Goal: Information Seeking & Learning: Learn about a topic

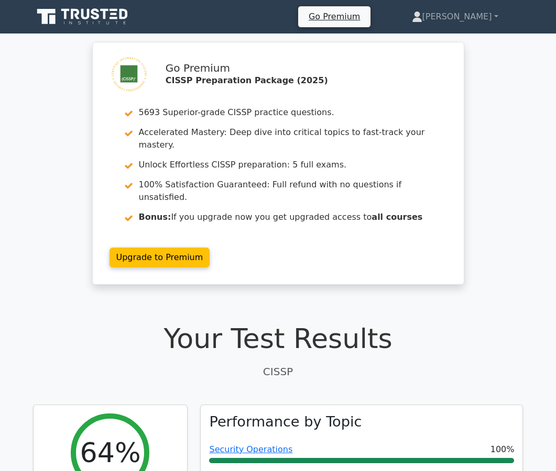
scroll to position [2810, 0]
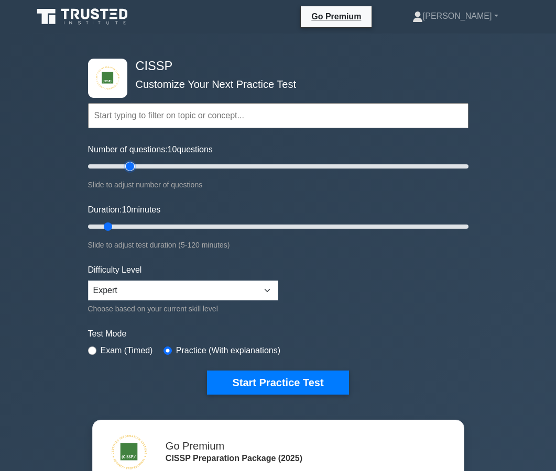
type input "25"
click at [128, 168] on input "Number of questions: 10 questions" at bounding box center [278, 166] width 380 height 13
click at [135, 228] on input "Duration: 10 minutes" at bounding box center [278, 226] width 380 height 13
type input "30"
click at [165, 230] on input "Duration: 20 minutes" at bounding box center [278, 226] width 380 height 13
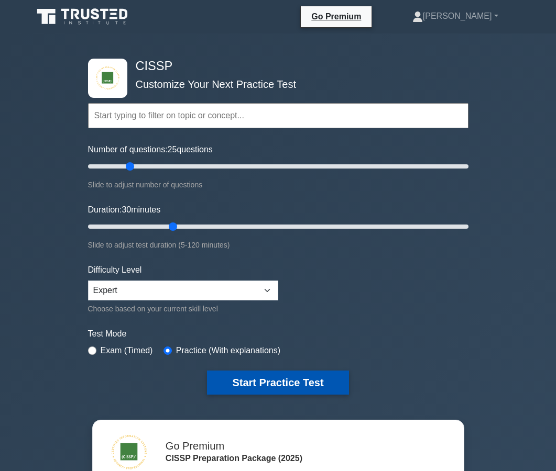
click at [285, 376] on button "Start Practice Test" at bounding box center [277, 383] width 141 height 24
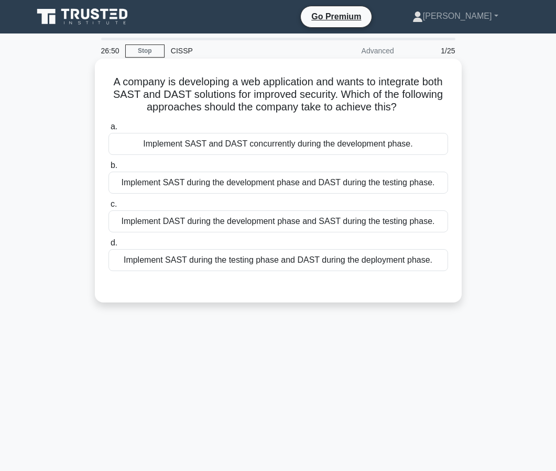
click at [291, 257] on div "Implement SAST during the testing phase and DAST during the deployment phase." at bounding box center [277, 260] width 339 height 22
click at [108, 247] on input "d. Implement SAST during the testing phase and DAST during the deployment phase." at bounding box center [108, 243] width 0 height 7
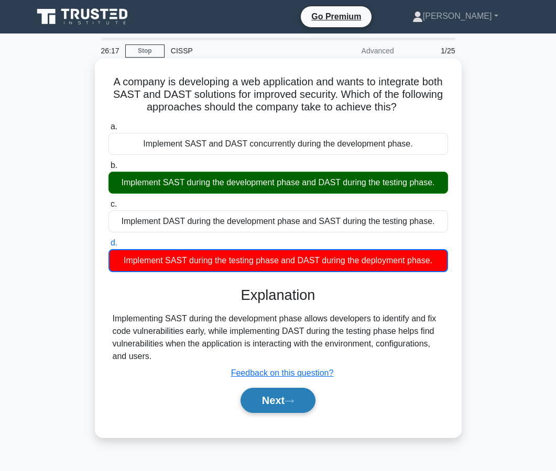
click at [263, 404] on button "Next" at bounding box center [277, 400] width 75 height 25
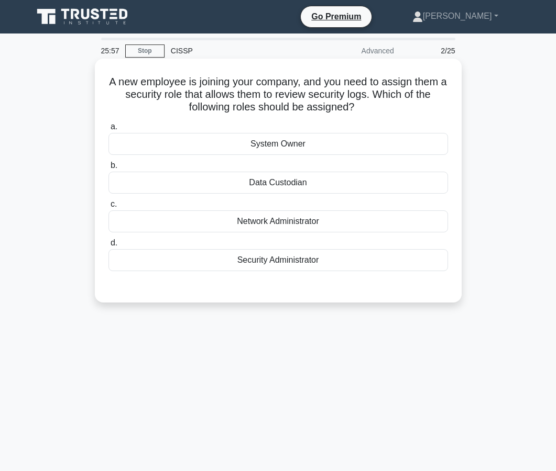
click at [276, 192] on div "Data Custodian" at bounding box center [277, 183] width 339 height 22
click at [108, 169] on input "b. Data Custodian" at bounding box center [108, 165] width 0 height 7
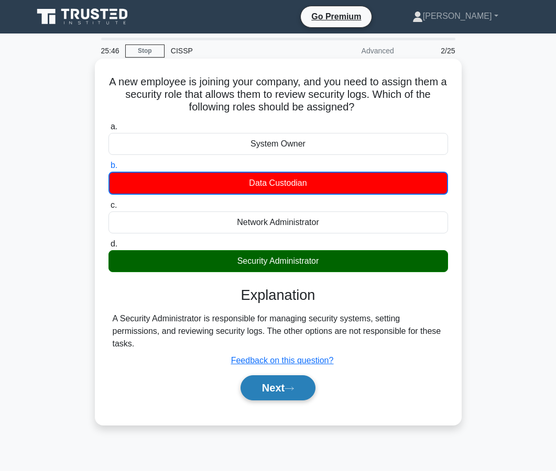
click at [264, 392] on button "Next" at bounding box center [277, 387] width 75 height 25
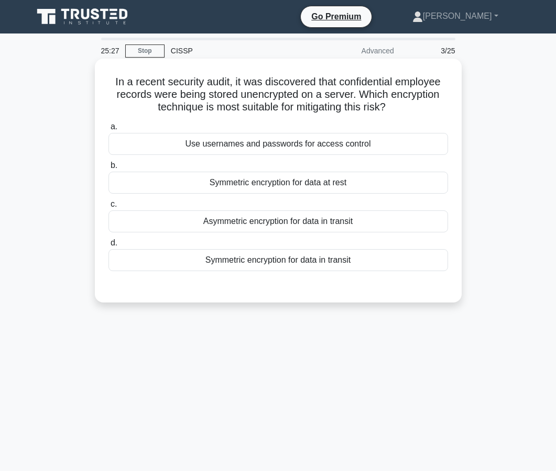
click at [287, 193] on div "Symmetric encryption for data at rest" at bounding box center [277, 183] width 339 height 22
click at [108, 169] on input "b. Symmetric encryption for data at rest" at bounding box center [108, 165] width 0 height 7
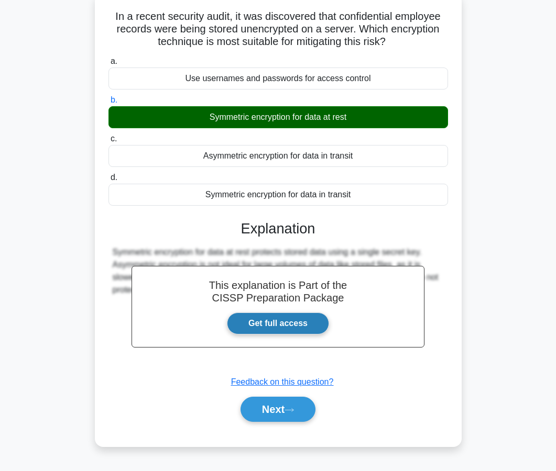
scroll to position [94, 0]
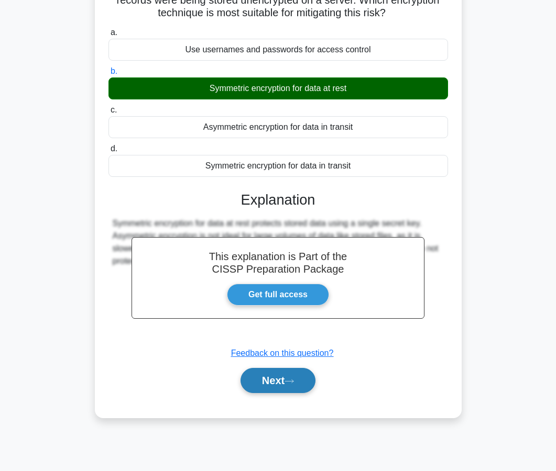
click at [260, 381] on button "Next" at bounding box center [277, 380] width 75 height 25
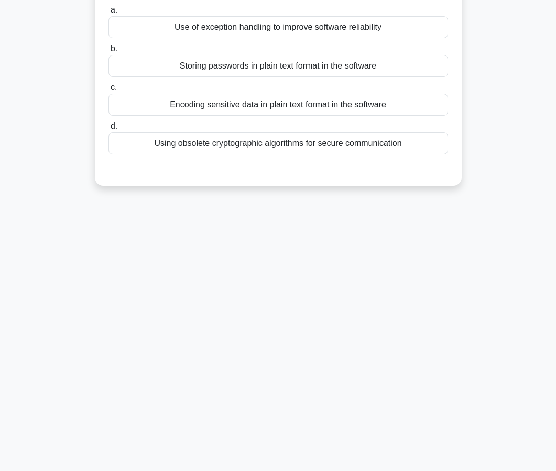
scroll to position [0, 0]
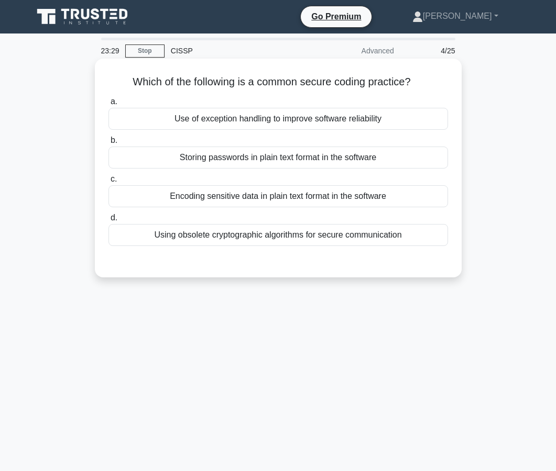
click at [264, 125] on div "Use of exception handling to improve software reliability" at bounding box center [277, 119] width 339 height 22
click at [108, 105] on input "a. Use of exception handling to improve software reliability" at bounding box center [108, 101] width 0 height 7
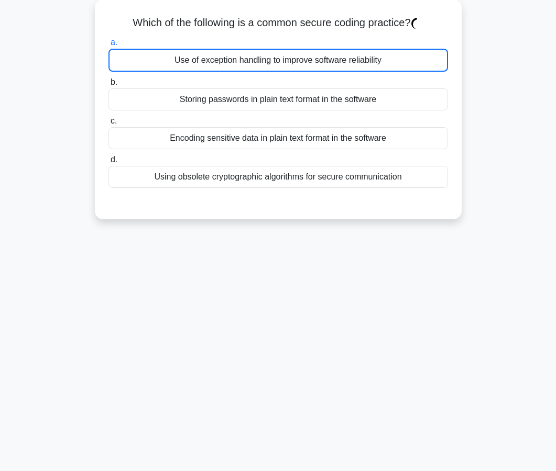
scroll to position [94, 0]
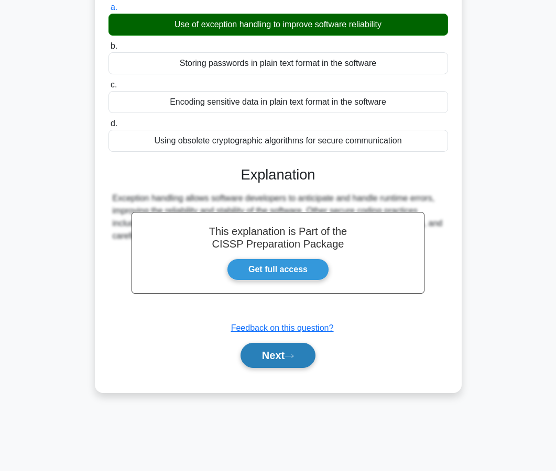
click at [292, 352] on button "Next" at bounding box center [277, 355] width 75 height 25
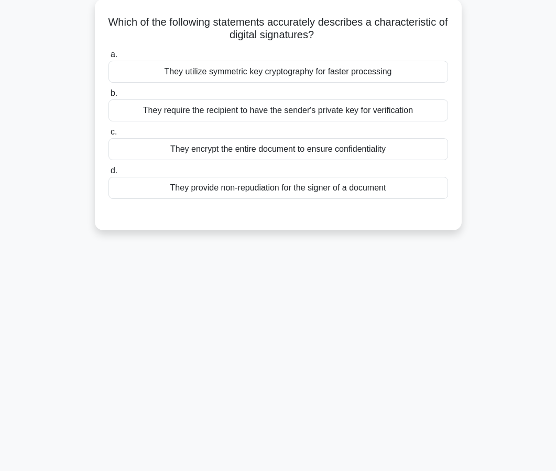
scroll to position [0, 0]
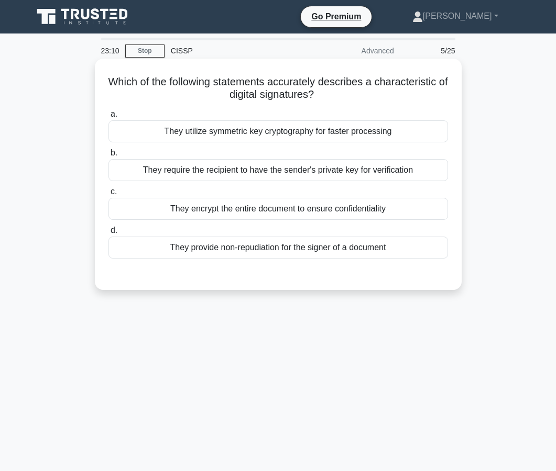
click at [275, 254] on div "They provide non-repudiation for the signer of a document" at bounding box center [277, 248] width 339 height 22
click at [108, 234] on input "d. They provide non-repudiation for the signer of a document" at bounding box center [108, 230] width 0 height 7
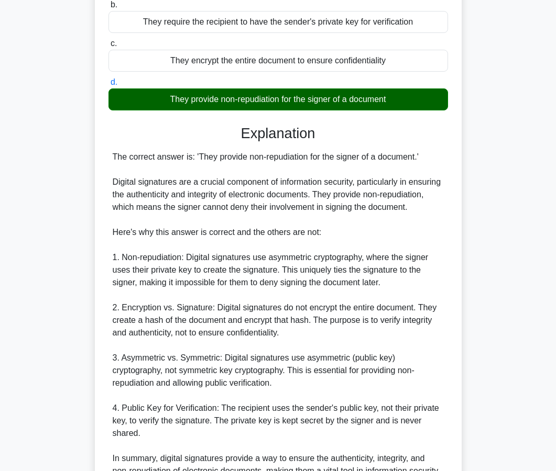
scroll to position [262, 0]
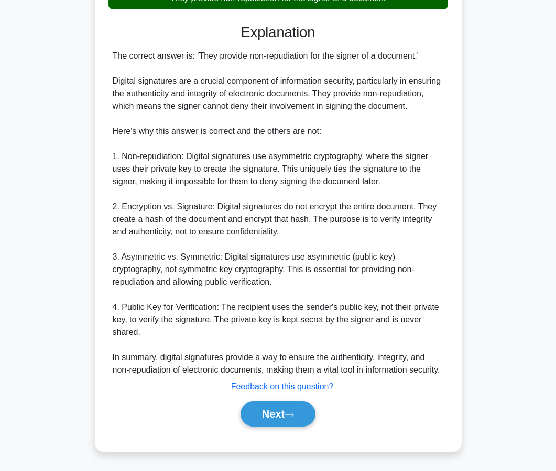
click at [267, 427] on div "Next" at bounding box center [277, 414] width 339 height 34
click at [276, 417] on button "Next" at bounding box center [277, 414] width 75 height 25
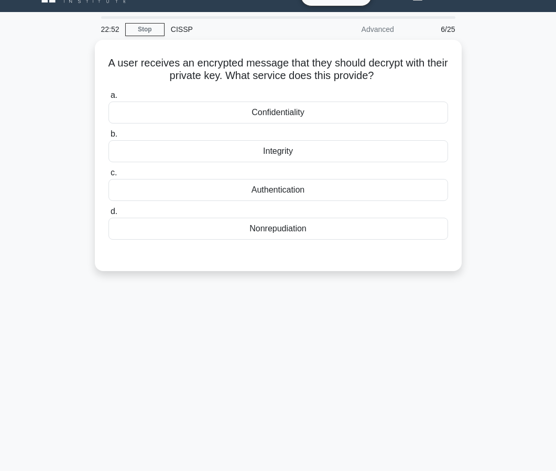
scroll to position [0, 0]
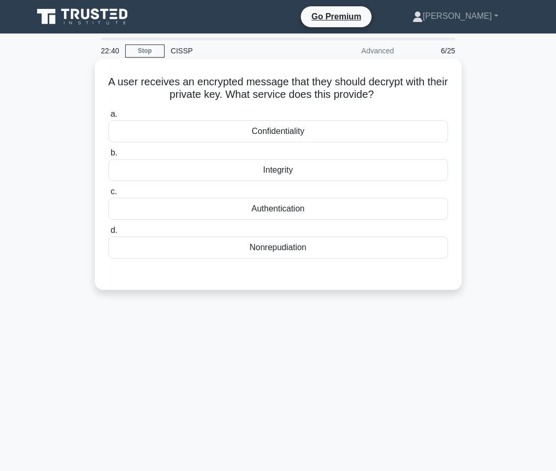
click at [273, 248] on div "Nonrepudiation" at bounding box center [277, 248] width 339 height 22
click at [108, 234] on input "d. Nonrepudiation" at bounding box center [108, 230] width 0 height 7
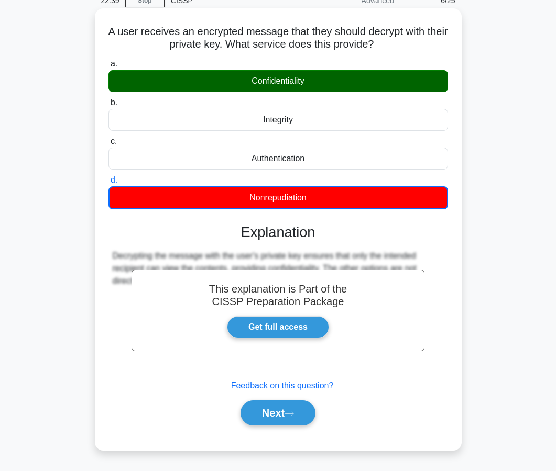
scroll to position [94, 0]
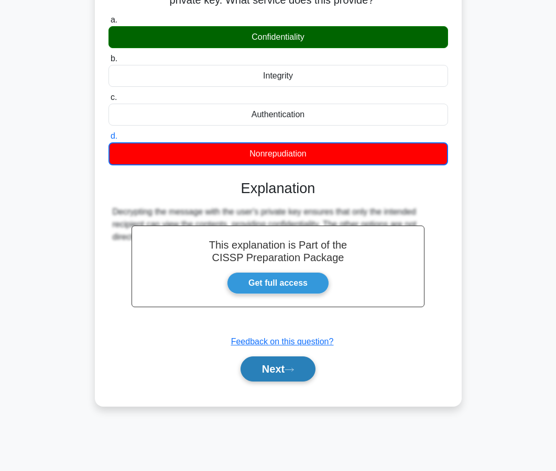
click at [273, 364] on button "Next" at bounding box center [277, 369] width 75 height 25
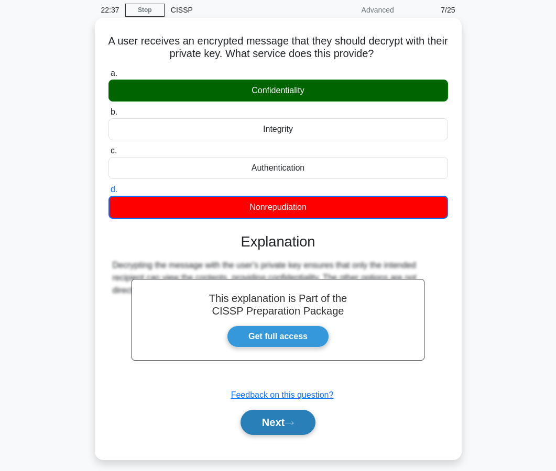
scroll to position [0, 0]
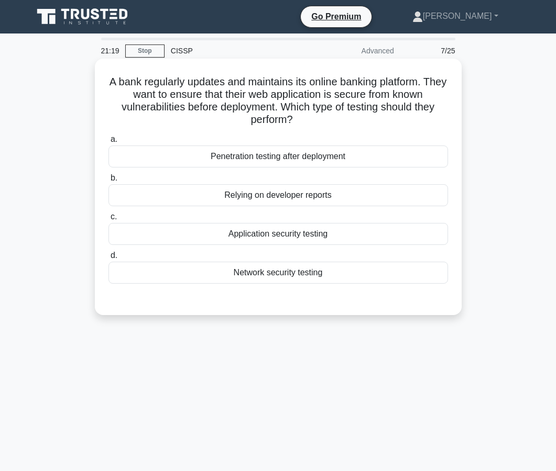
click at [280, 273] on div "Network security testing" at bounding box center [277, 273] width 339 height 22
click at [108, 259] on input "d. Network security testing" at bounding box center [108, 255] width 0 height 7
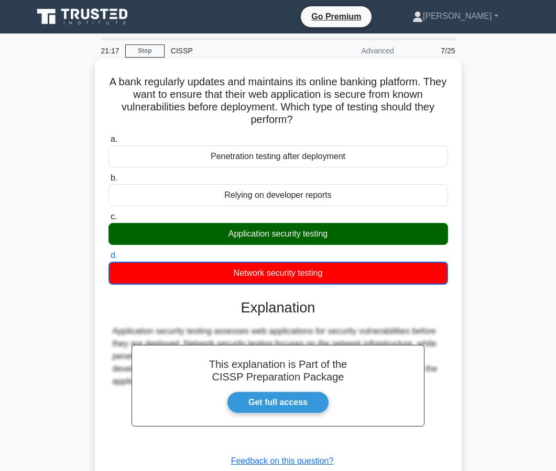
scroll to position [94, 0]
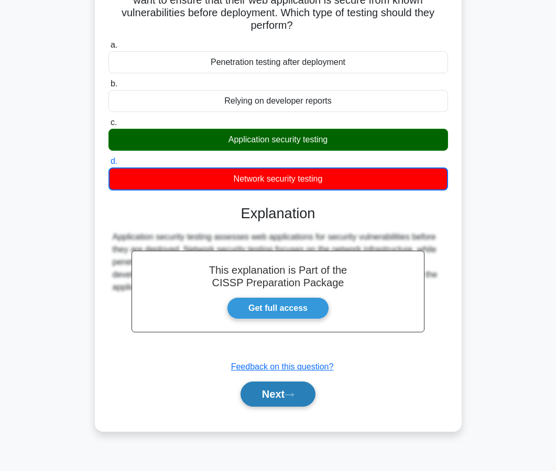
click at [262, 386] on button "Next" at bounding box center [277, 394] width 75 height 25
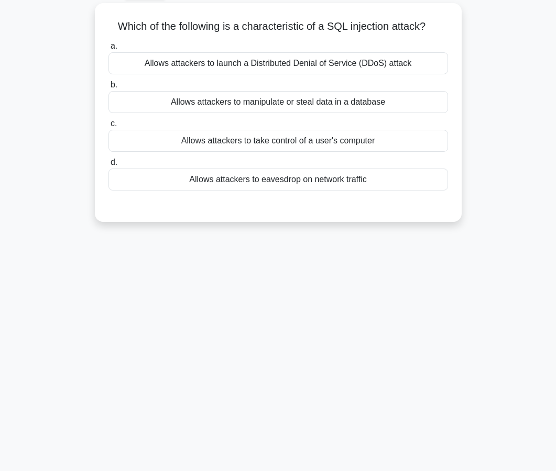
scroll to position [0, 0]
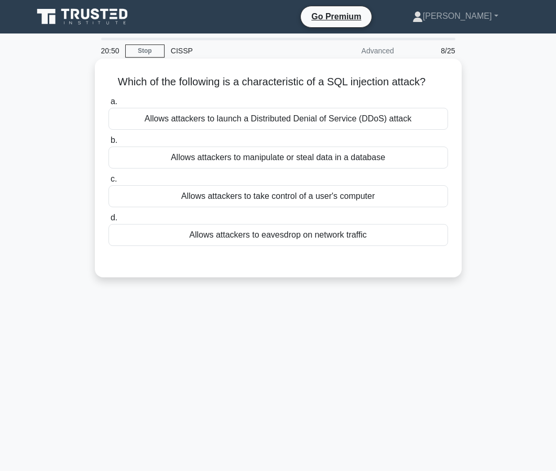
click at [280, 160] on div "Allows attackers to manipulate or steal data in a database" at bounding box center [277, 158] width 339 height 22
click at [108, 144] on input "b. Allows attackers to manipulate or steal data in a database" at bounding box center [108, 140] width 0 height 7
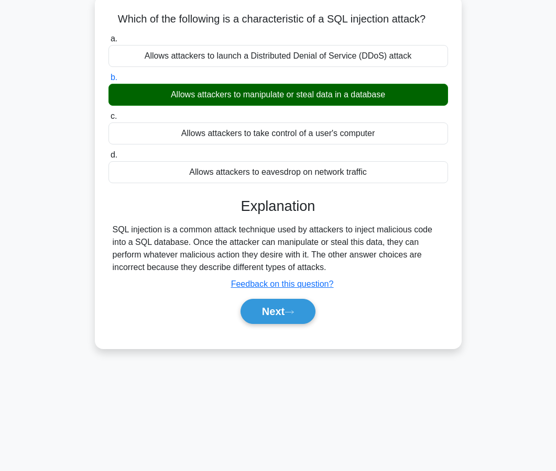
scroll to position [75, 0]
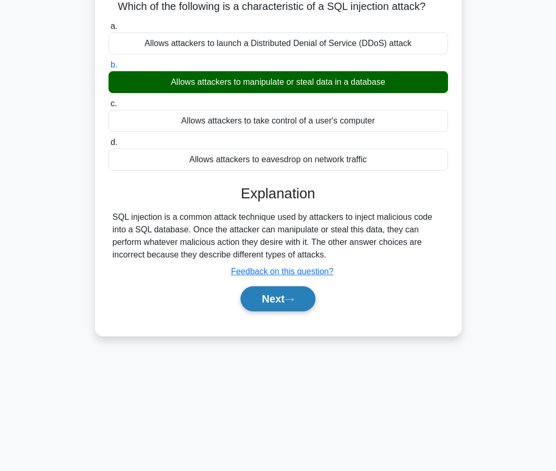
click at [284, 302] on button "Next" at bounding box center [277, 298] width 75 height 25
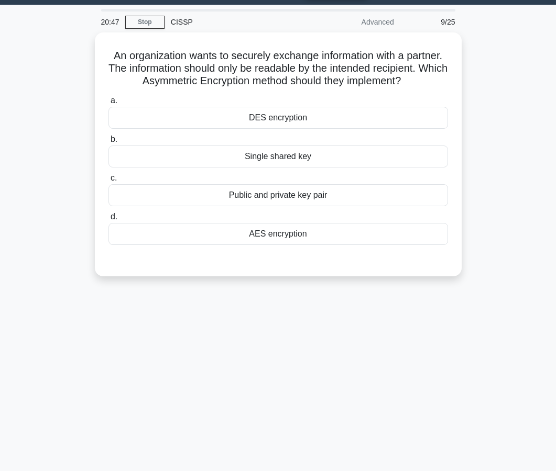
scroll to position [0, 0]
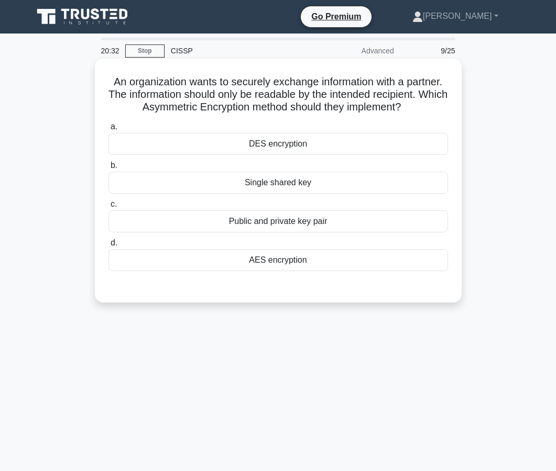
click at [274, 228] on div "Public and private key pair" at bounding box center [277, 221] width 339 height 22
click at [108, 208] on input "c. Public and private key pair" at bounding box center [108, 204] width 0 height 7
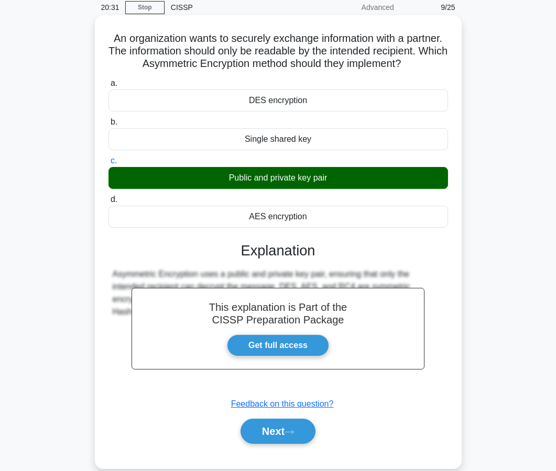
scroll to position [94, 0]
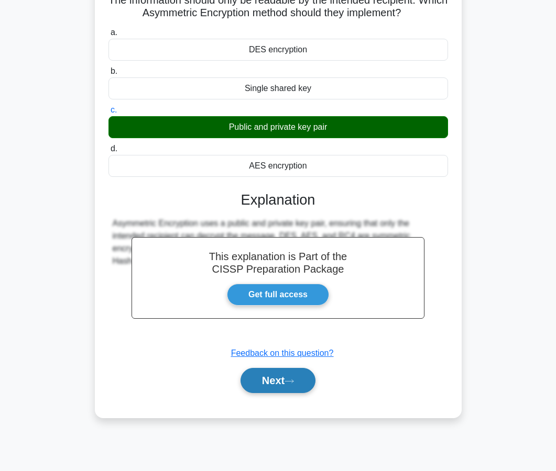
click at [272, 378] on button "Next" at bounding box center [277, 380] width 75 height 25
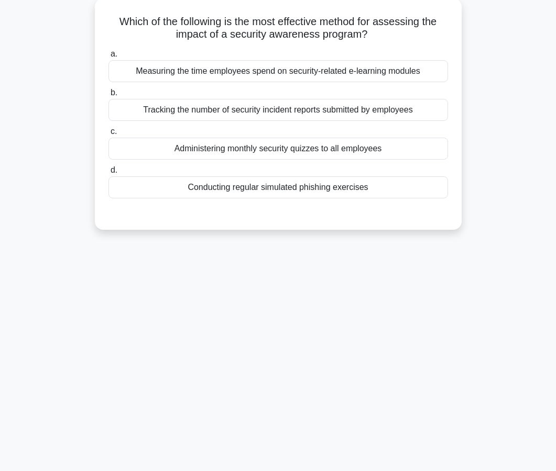
scroll to position [0, 0]
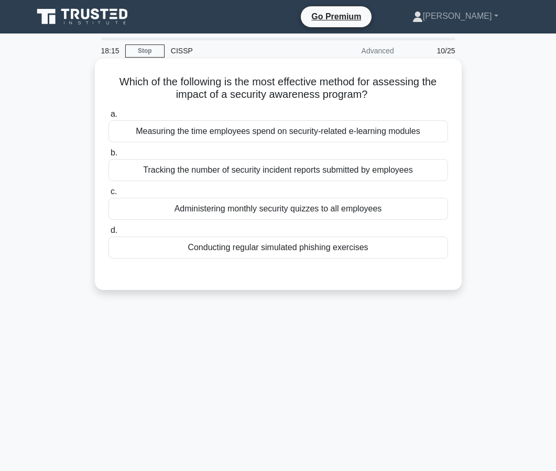
click at [271, 242] on div "Conducting regular simulated phishing exercises" at bounding box center [277, 248] width 339 height 22
click at [108, 234] on input "d. Conducting regular simulated phishing exercises" at bounding box center [108, 230] width 0 height 7
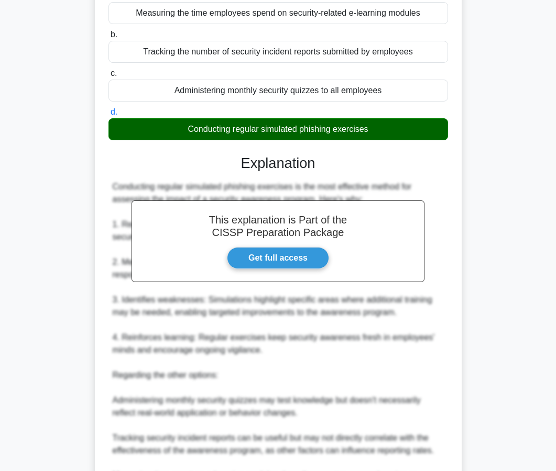
scroll to position [249, 0]
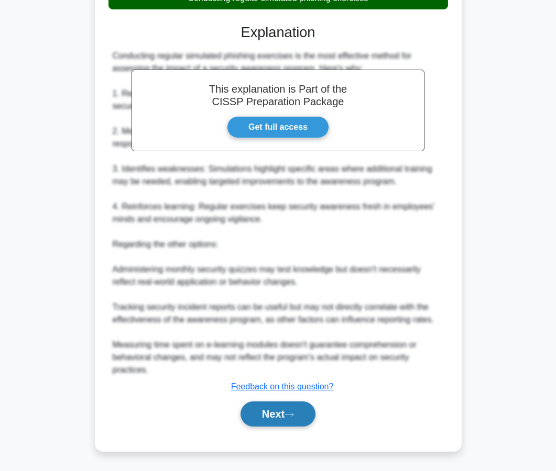
click at [258, 415] on button "Next" at bounding box center [277, 414] width 75 height 25
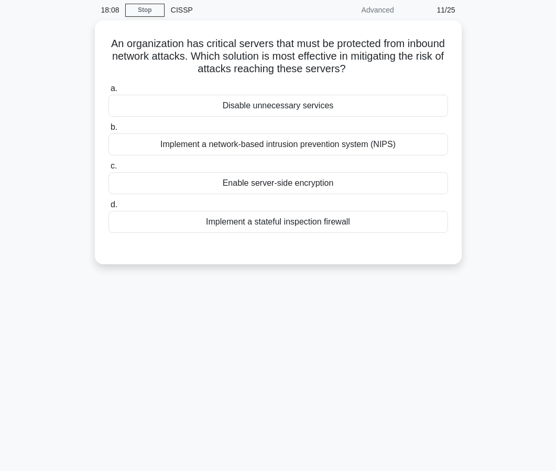
scroll to position [36, 0]
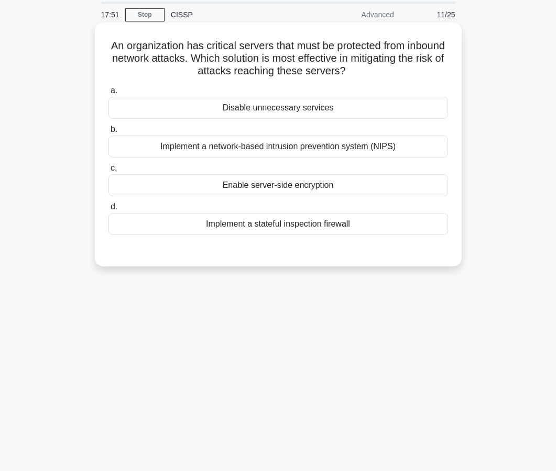
click at [263, 155] on div "Implement a network-based intrusion prevention system (NIPS)" at bounding box center [277, 147] width 339 height 22
click at [108, 133] on input "b. Implement a network-based intrusion prevention system (NIPS)" at bounding box center [108, 129] width 0 height 7
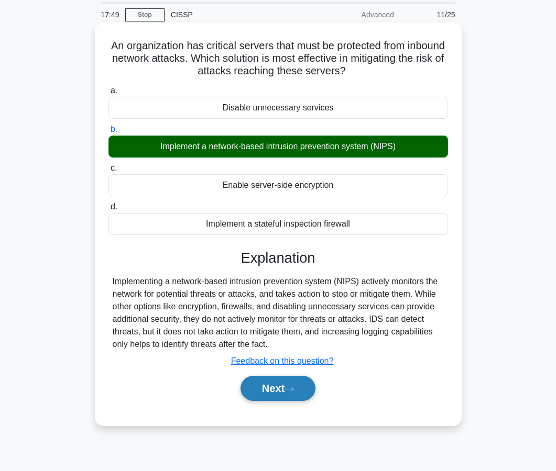
click at [265, 389] on button "Next" at bounding box center [277, 388] width 75 height 25
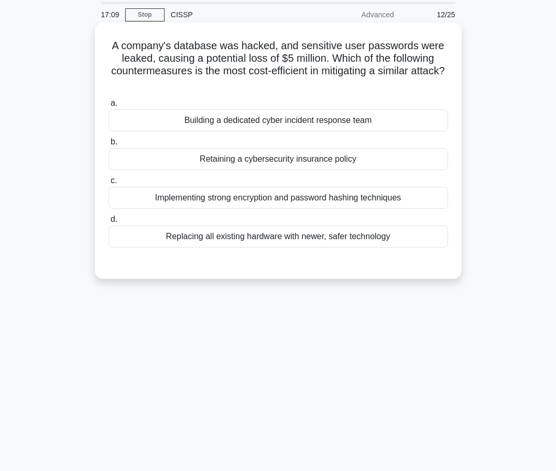
click at [265, 195] on div "Implementing strong encryption and password hashing techniques" at bounding box center [277, 198] width 339 height 22
click at [108, 184] on input "c. Implementing strong encryption and password hashing techniques" at bounding box center [108, 180] width 0 height 7
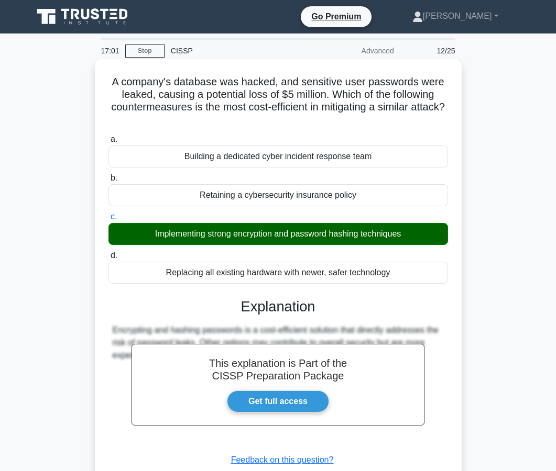
scroll to position [94, 0]
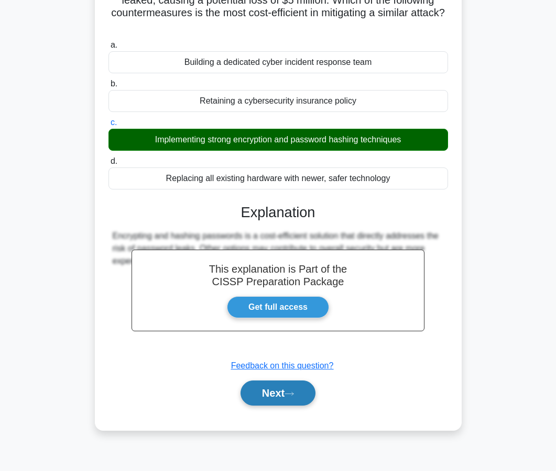
click at [257, 402] on button "Next" at bounding box center [277, 393] width 75 height 25
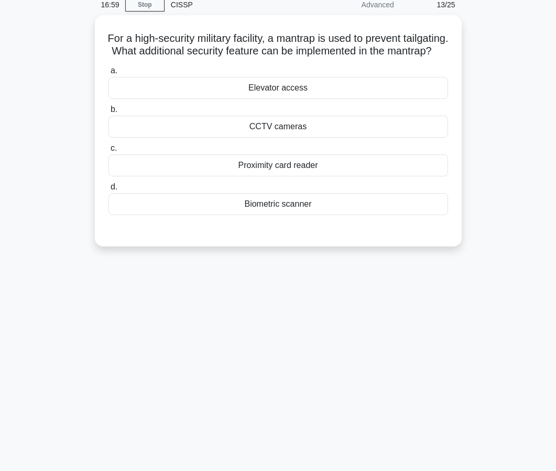
scroll to position [0, 0]
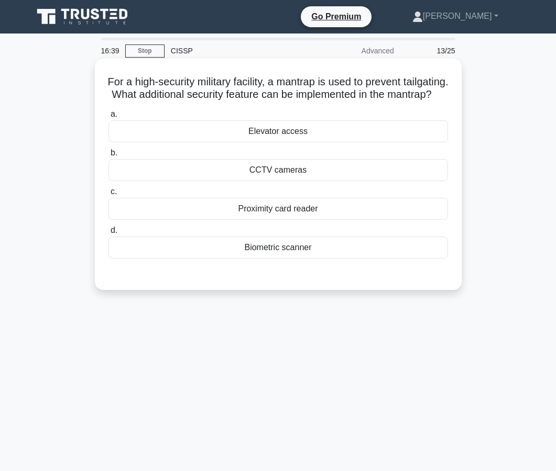
click at [294, 181] on div "CCTV cameras" at bounding box center [277, 170] width 339 height 22
click at [108, 157] on input "b. CCTV cameras" at bounding box center [108, 153] width 0 height 7
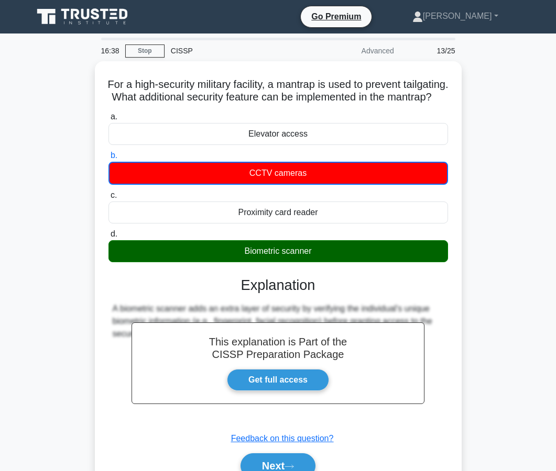
scroll to position [94, 0]
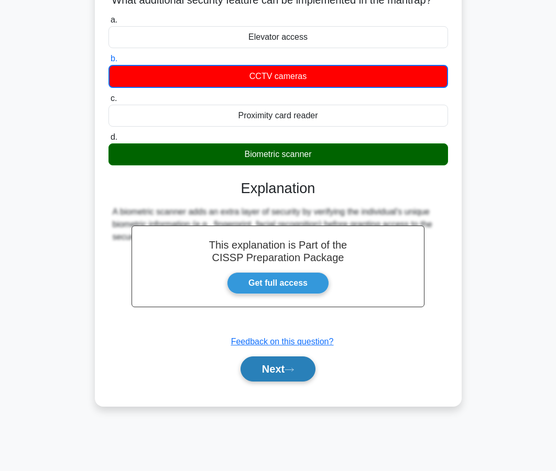
click at [261, 382] on button "Next" at bounding box center [277, 369] width 75 height 25
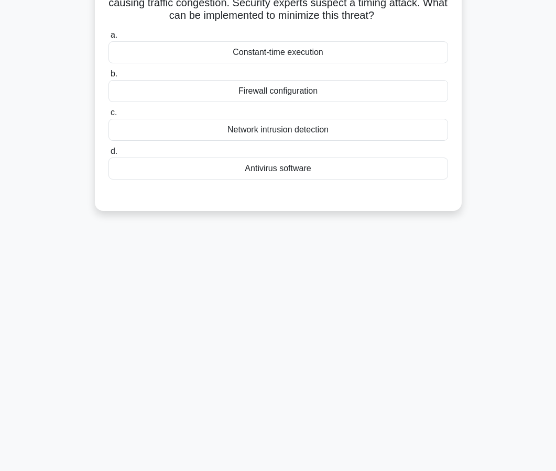
scroll to position [0, 0]
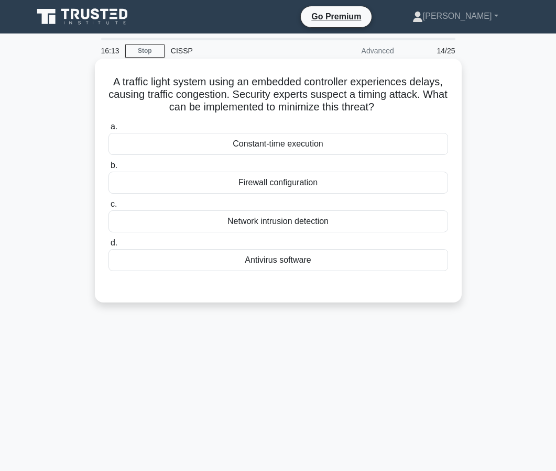
click at [270, 151] on div "Constant-time execution" at bounding box center [277, 144] width 339 height 22
click at [108, 130] on input "a. Constant-time execution" at bounding box center [108, 127] width 0 height 7
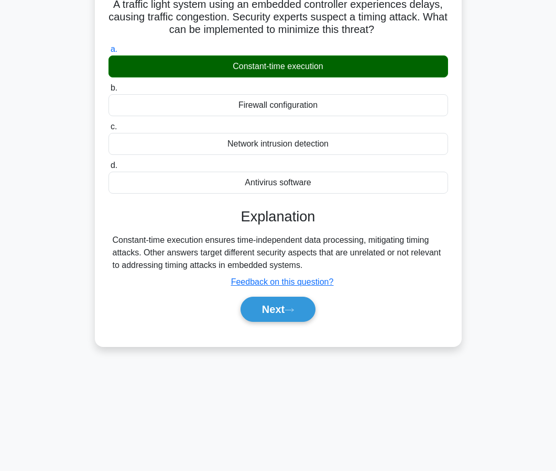
scroll to position [94, 0]
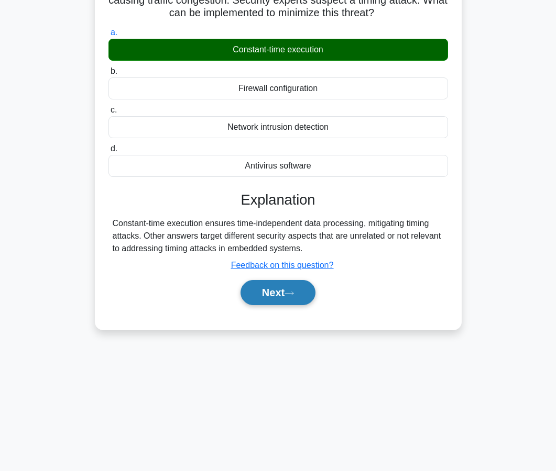
click at [258, 301] on button "Next" at bounding box center [277, 292] width 75 height 25
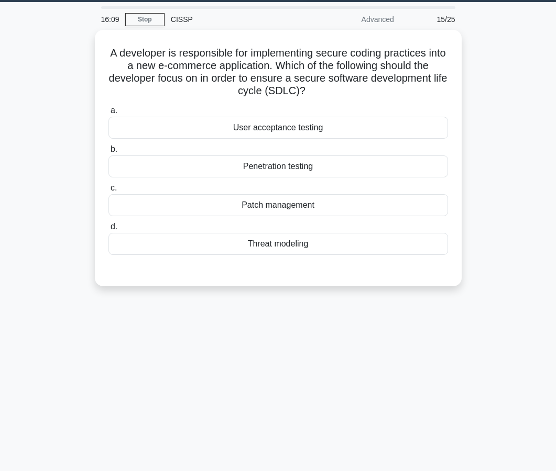
scroll to position [0, 0]
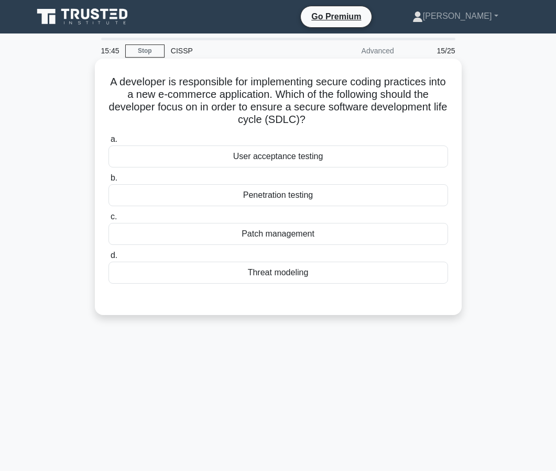
click at [269, 280] on div "Threat modeling" at bounding box center [277, 273] width 339 height 22
click at [108, 259] on input "d. Threat modeling" at bounding box center [108, 255] width 0 height 7
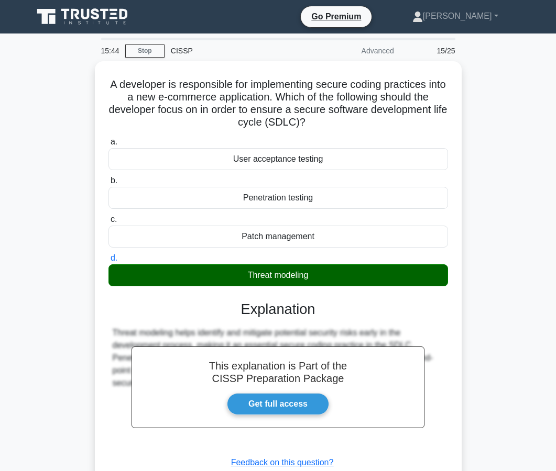
scroll to position [94, 0]
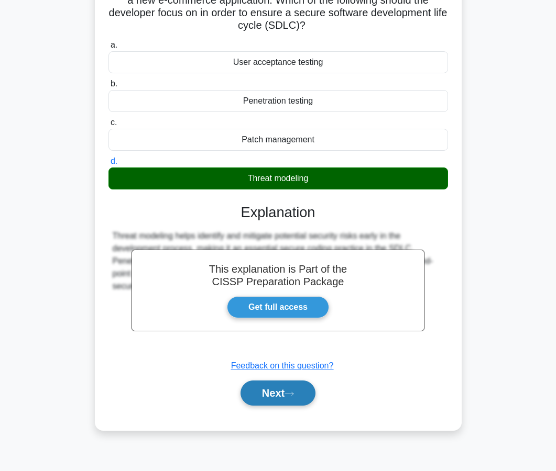
click at [260, 394] on button "Next" at bounding box center [277, 393] width 75 height 25
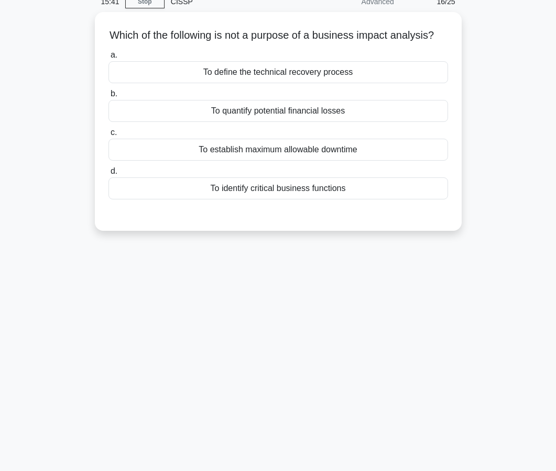
scroll to position [0, 0]
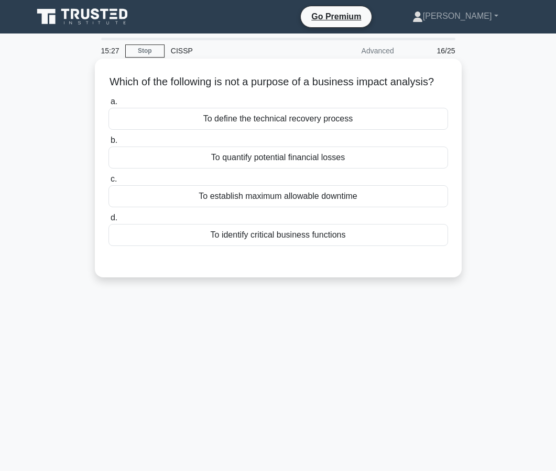
click at [273, 125] on div "To define the technical recovery process" at bounding box center [277, 119] width 339 height 22
click at [108, 105] on input "a. To define the technical recovery process" at bounding box center [108, 101] width 0 height 7
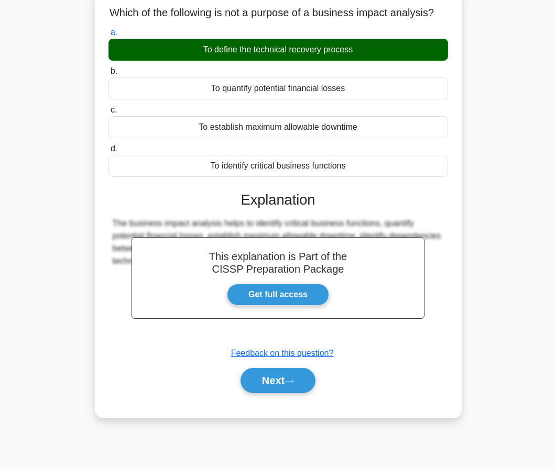
scroll to position [94, 0]
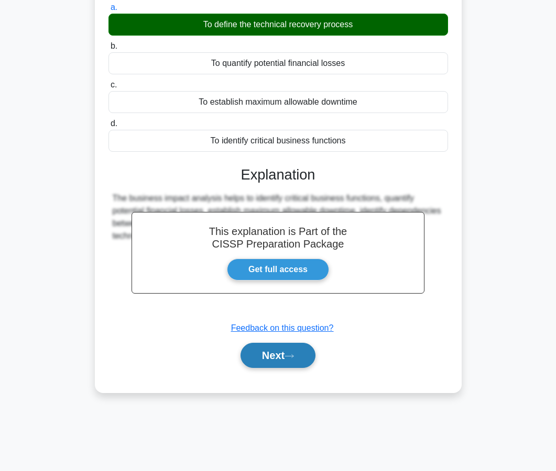
click at [262, 357] on button "Next" at bounding box center [277, 355] width 75 height 25
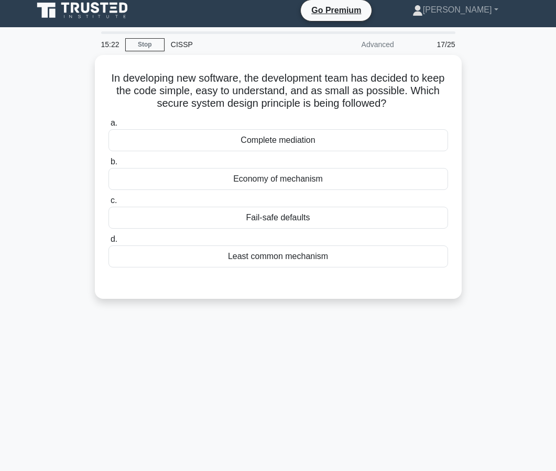
scroll to position [0, 0]
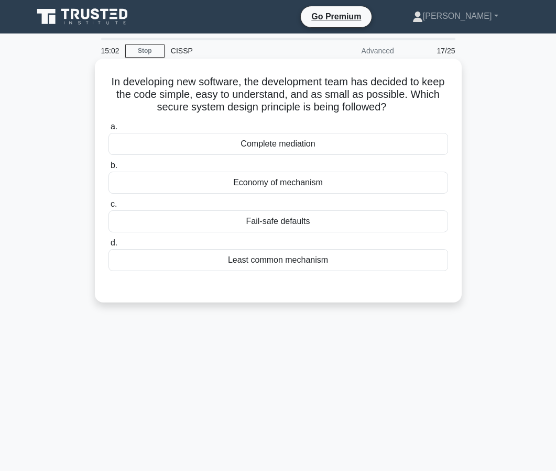
click at [270, 188] on div "Economy of mechanism" at bounding box center [277, 183] width 339 height 22
click at [108, 169] on input "b. Economy of mechanism" at bounding box center [108, 165] width 0 height 7
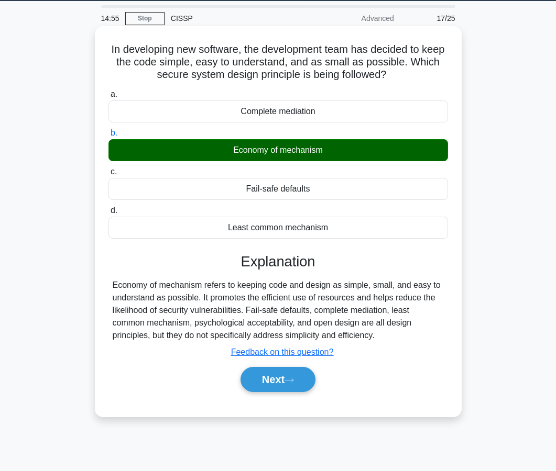
scroll to position [36, 0]
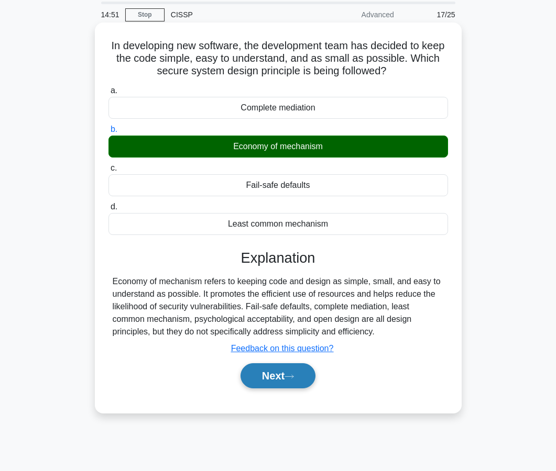
click at [263, 378] on button "Next" at bounding box center [277, 375] width 75 height 25
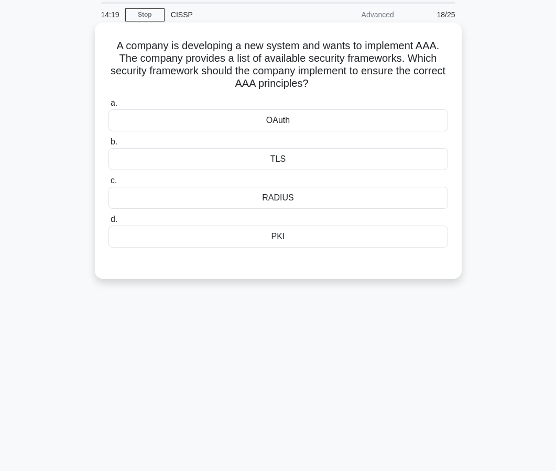
click at [271, 116] on div "OAuth" at bounding box center [277, 120] width 339 height 22
click at [108, 107] on input "a. OAuth" at bounding box center [108, 103] width 0 height 7
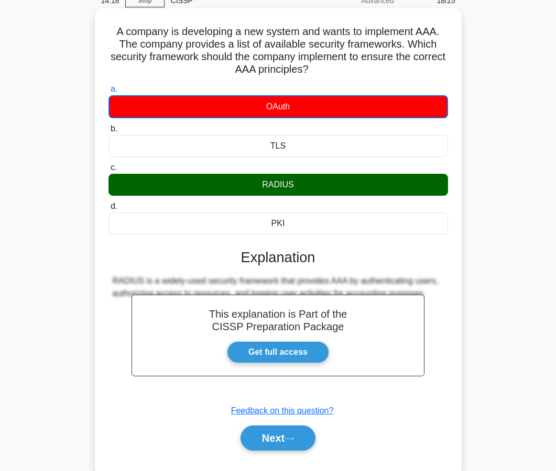
scroll to position [94, 0]
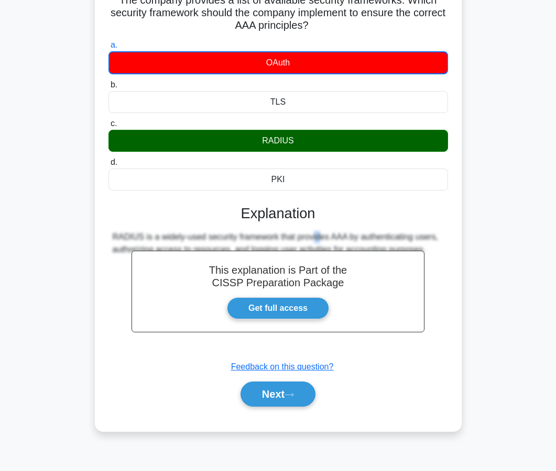
drag, startPoint x: 253, startPoint y: 235, endPoint x: 238, endPoint y: 235, distance: 14.7
click at [238, 235] on div "RADIUS is a widely-used security framework that provides AAA by authenticating …" at bounding box center [278, 243] width 331 height 25
click at [256, 395] on button "Next" at bounding box center [277, 394] width 75 height 25
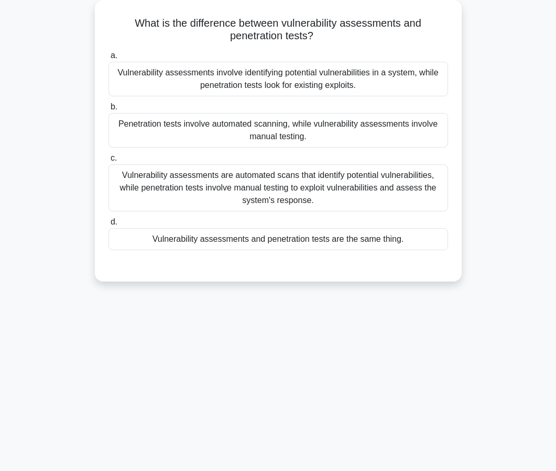
scroll to position [0, 0]
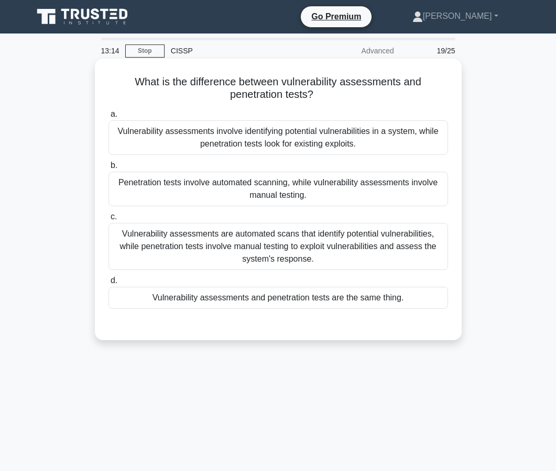
click at [225, 242] on div "Vulnerability assessments are automated scans that identify potential vulnerabi…" at bounding box center [277, 246] width 339 height 47
click at [108, 220] on input "c. Vulnerability assessments are automated scans that identify potential vulner…" at bounding box center [108, 217] width 0 height 7
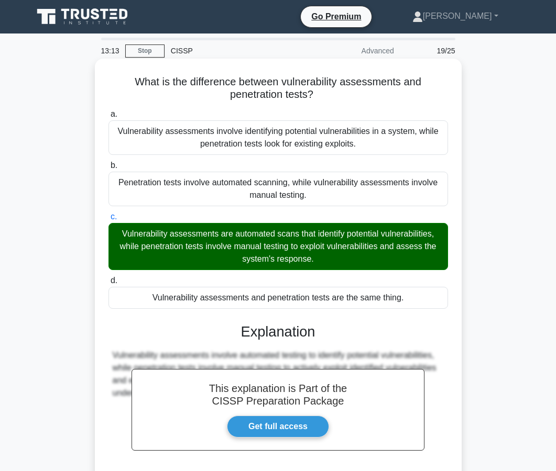
scroll to position [98, 0]
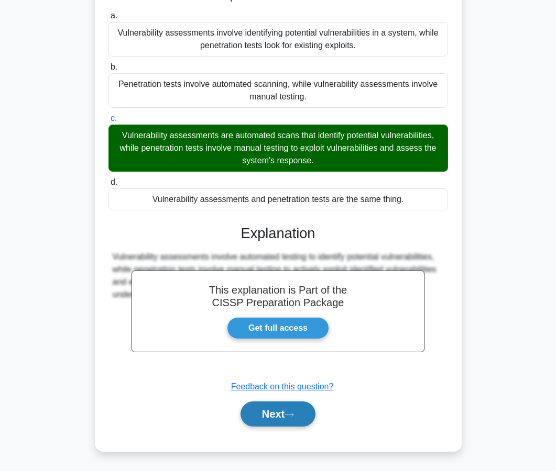
click at [254, 415] on button "Next" at bounding box center [277, 414] width 75 height 25
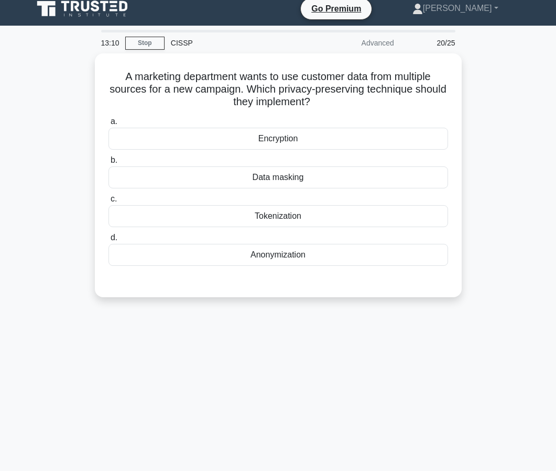
scroll to position [0, 0]
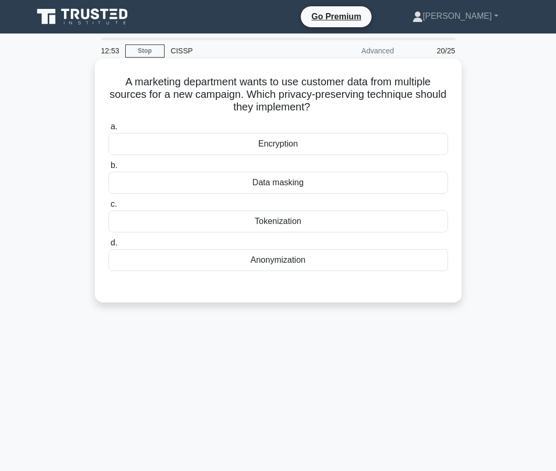
click at [279, 260] on div "Anonymization" at bounding box center [277, 260] width 339 height 22
click at [108, 247] on input "d. Anonymization" at bounding box center [108, 243] width 0 height 7
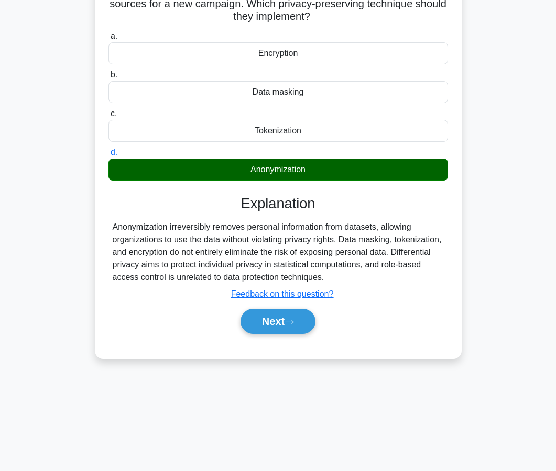
scroll to position [94, 0]
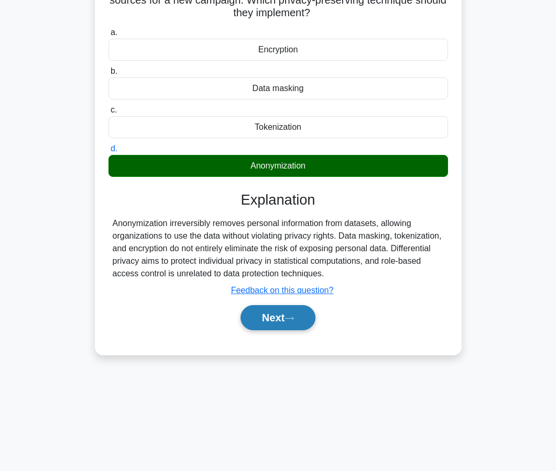
click at [270, 323] on button "Next" at bounding box center [277, 317] width 75 height 25
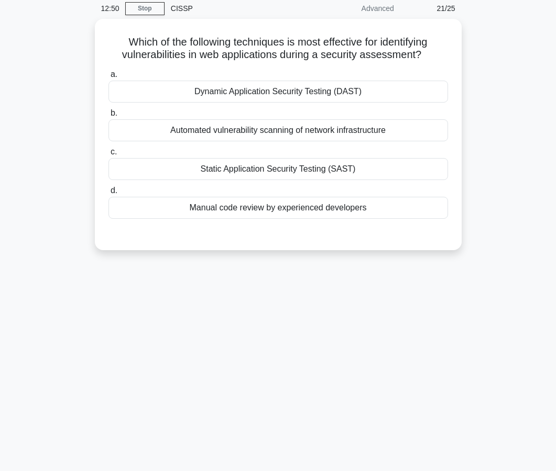
scroll to position [0, 0]
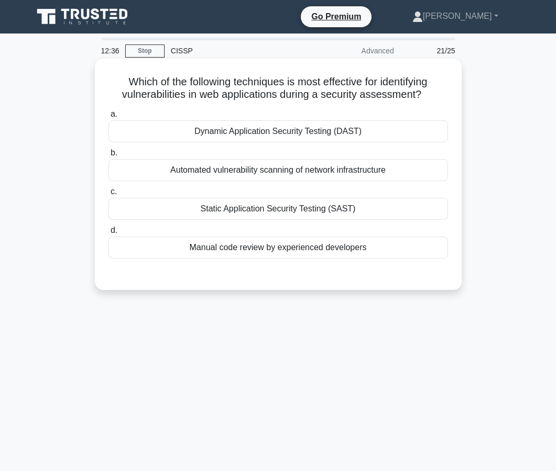
click at [267, 219] on div "Static Application Security Testing (SAST)" at bounding box center [277, 209] width 339 height 22
click at [108, 195] on input "c. Static Application Security Testing (SAST)" at bounding box center [108, 191] width 0 height 7
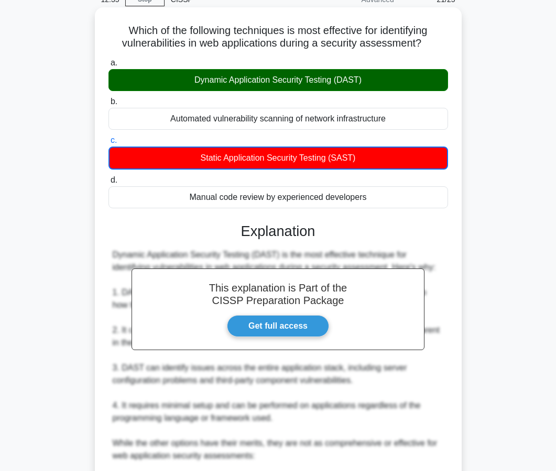
scroll to position [263, 0]
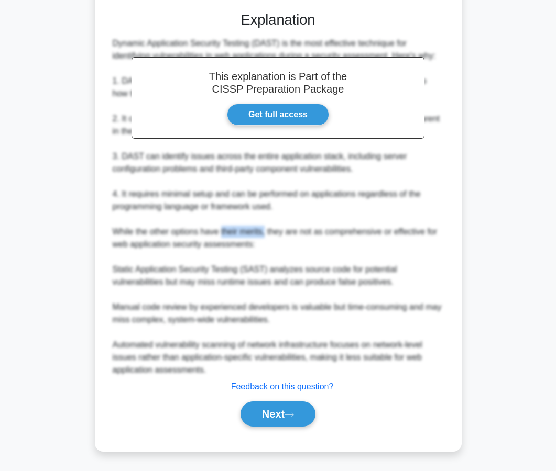
drag, startPoint x: 267, startPoint y: 237, endPoint x: 221, endPoint y: 233, distance: 45.7
click at [221, 233] on div "Dynamic Application Security Testing (DAST) is the most effective technique for…" at bounding box center [278, 206] width 331 height 339
click at [272, 423] on button "Next" at bounding box center [277, 414] width 75 height 25
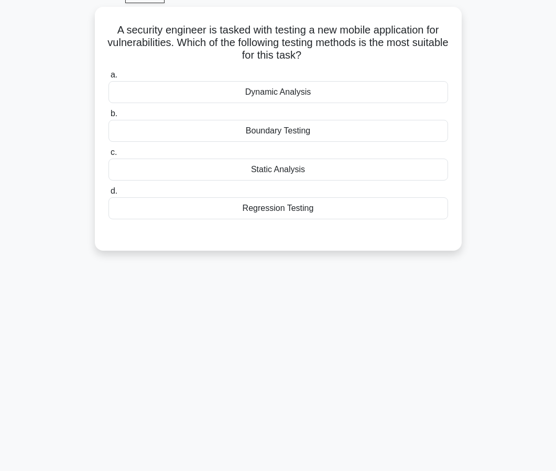
scroll to position [0, 0]
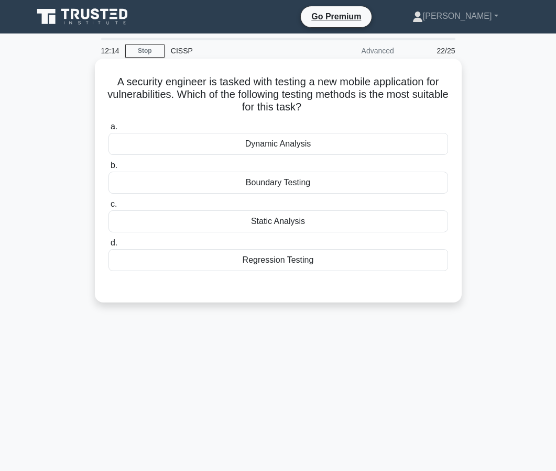
click at [274, 151] on div "Dynamic Analysis" at bounding box center [277, 144] width 339 height 22
click at [108, 130] on input "a. Dynamic Analysis" at bounding box center [108, 127] width 0 height 7
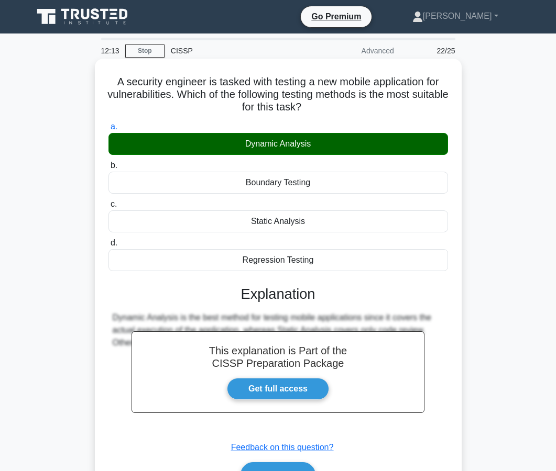
scroll to position [94, 0]
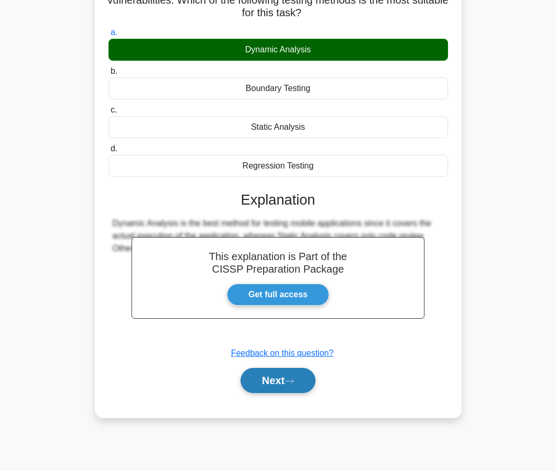
click at [267, 390] on button "Next" at bounding box center [277, 380] width 75 height 25
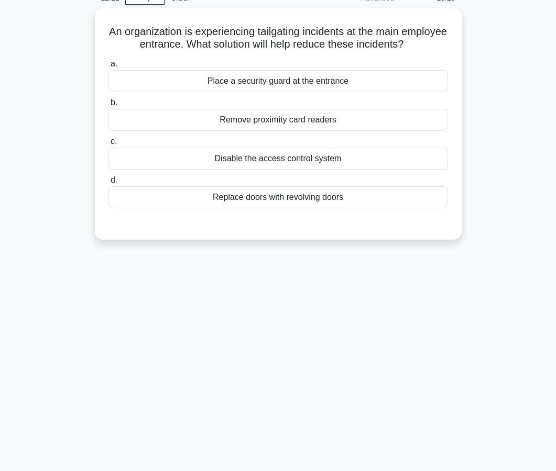
scroll to position [0, 0]
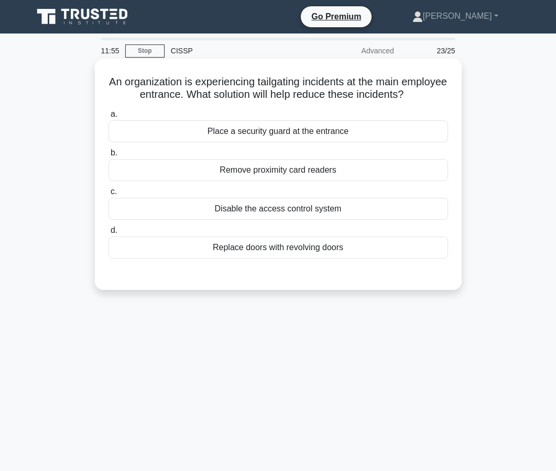
click at [275, 138] on div "Place a security guard at the entrance" at bounding box center [277, 131] width 339 height 22
click at [108, 118] on input "a. Place a security guard at the entrance" at bounding box center [108, 114] width 0 height 7
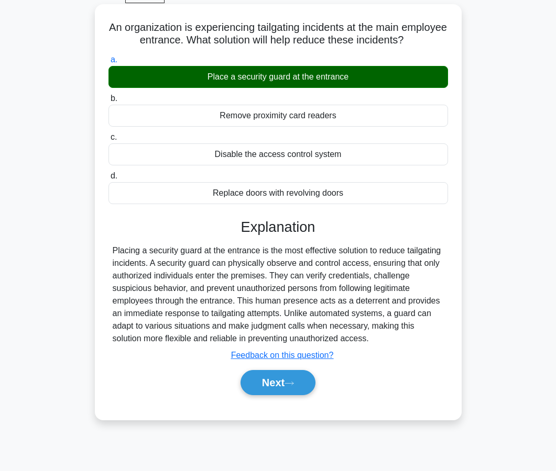
scroll to position [94, 0]
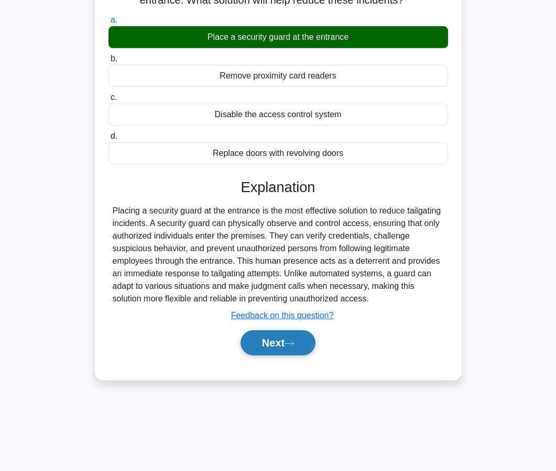
click at [257, 339] on button "Next" at bounding box center [277, 342] width 75 height 25
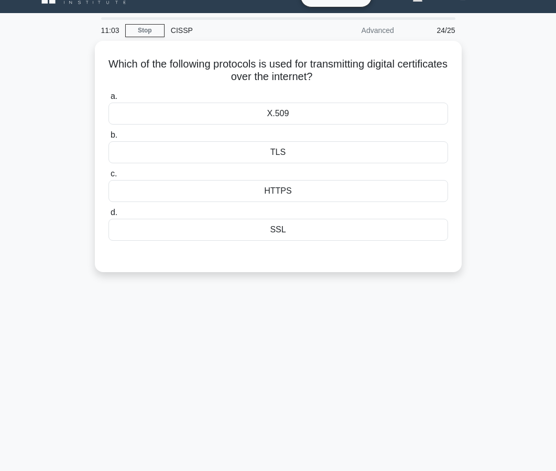
scroll to position [0, 0]
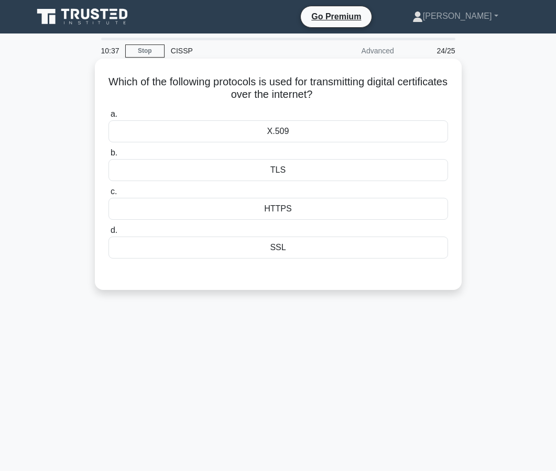
click at [241, 125] on div "X.509" at bounding box center [277, 131] width 339 height 22
click at [108, 118] on input "a. X.509" at bounding box center [108, 114] width 0 height 7
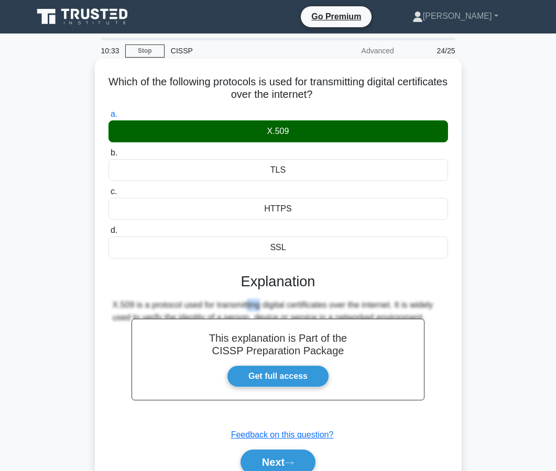
drag, startPoint x: 200, startPoint y: 303, endPoint x: 183, endPoint y: 303, distance: 17.3
click at [183, 303] on div "X.509 is a protocol used for transmitting digital certificates over the interne…" at bounding box center [278, 311] width 331 height 25
click at [259, 462] on button "Next" at bounding box center [277, 462] width 75 height 25
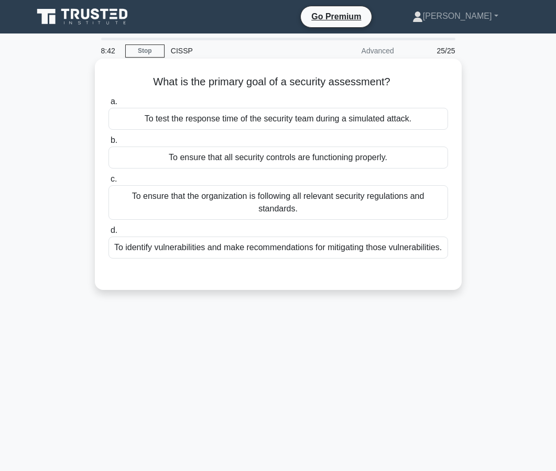
click at [277, 165] on div "To ensure that all security controls are functioning properly." at bounding box center [277, 158] width 339 height 22
click at [108, 144] on input "b. To ensure that all security controls are functioning properly." at bounding box center [108, 140] width 0 height 7
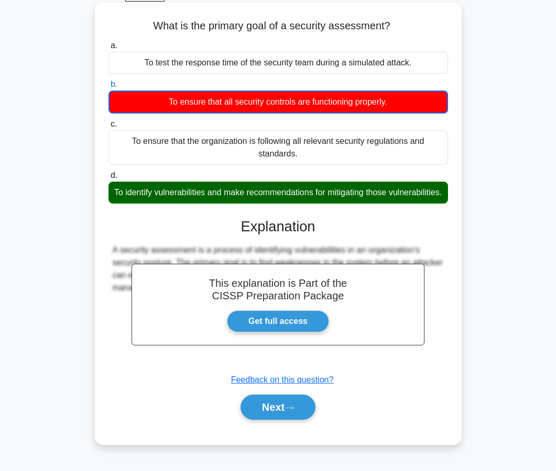
scroll to position [94, 0]
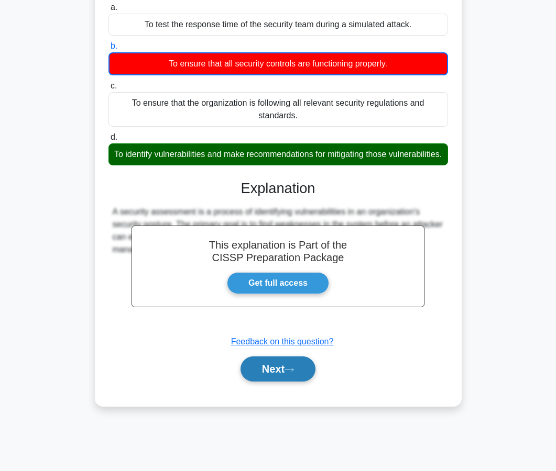
click at [279, 379] on button "Next" at bounding box center [277, 369] width 75 height 25
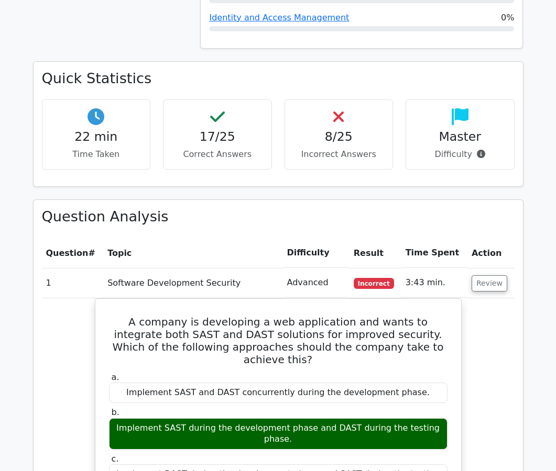
scroll to position [828, 0]
